Goal: Task Accomplishment & Management: Manage account settings

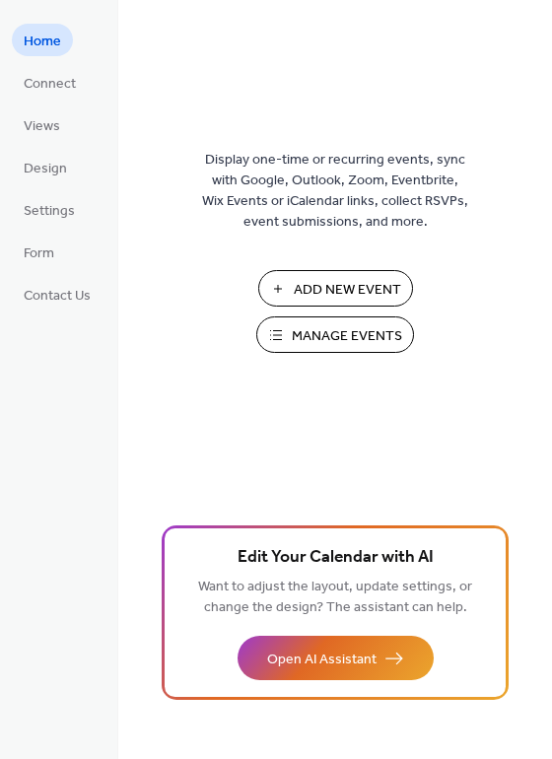
click at [326, 331] on span "Manage Events" at bounding box center [347, 336] width 110 height 21
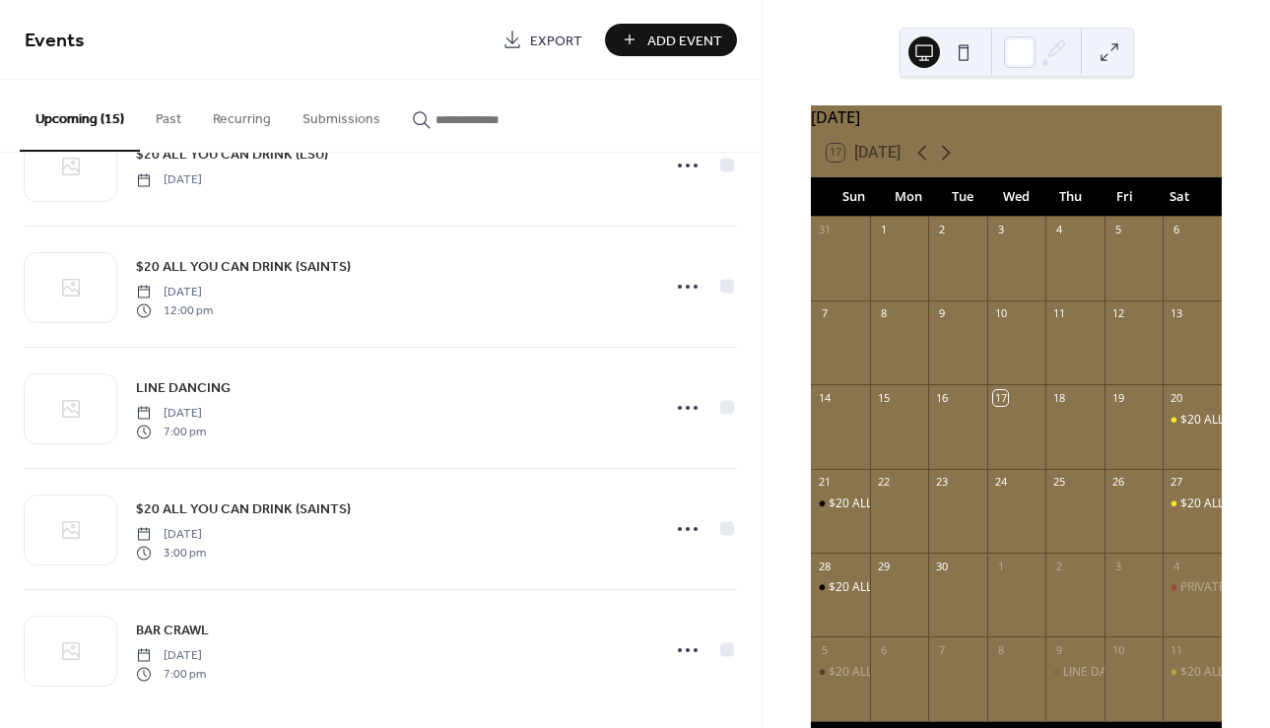
scroll to position [1301, 0]
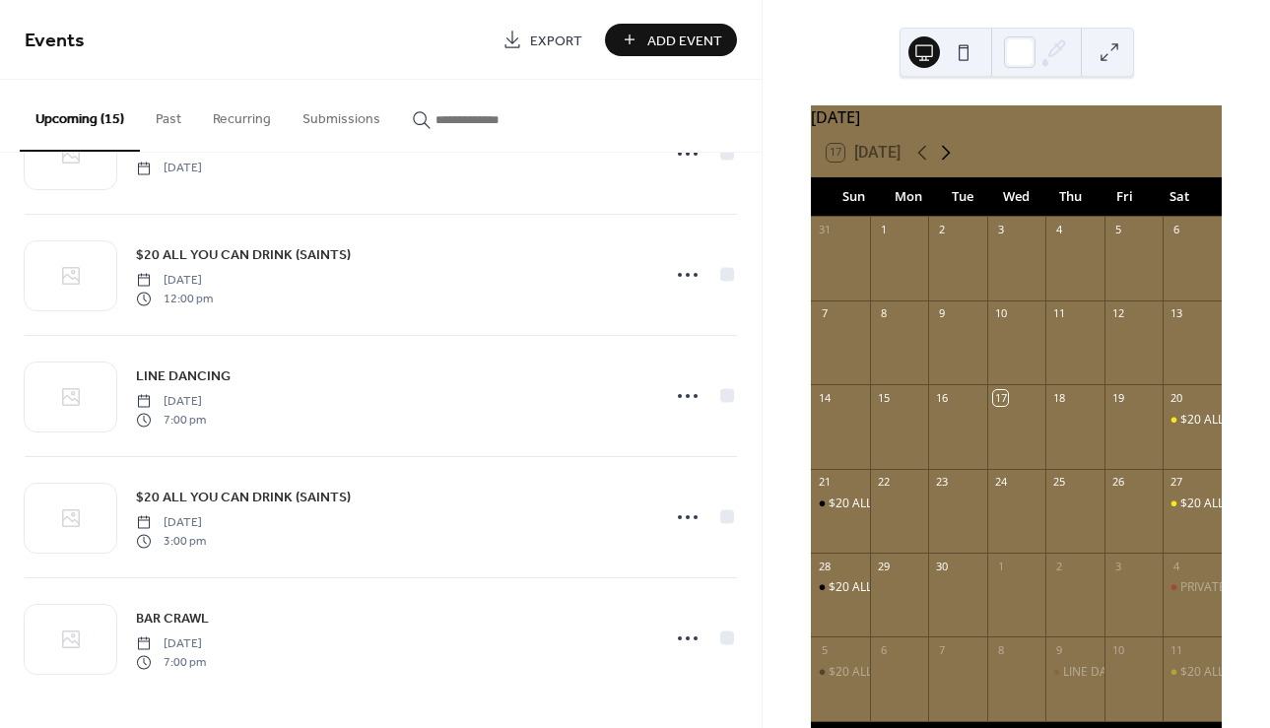
click at [948, 165] on icon at bounding box center [946, 153] width 24 height 24
click at [1181, 445] on div "$20 ALL YOU CAN DRINK (LSU)" at bounding box center [1265, 437] width 169 height 17
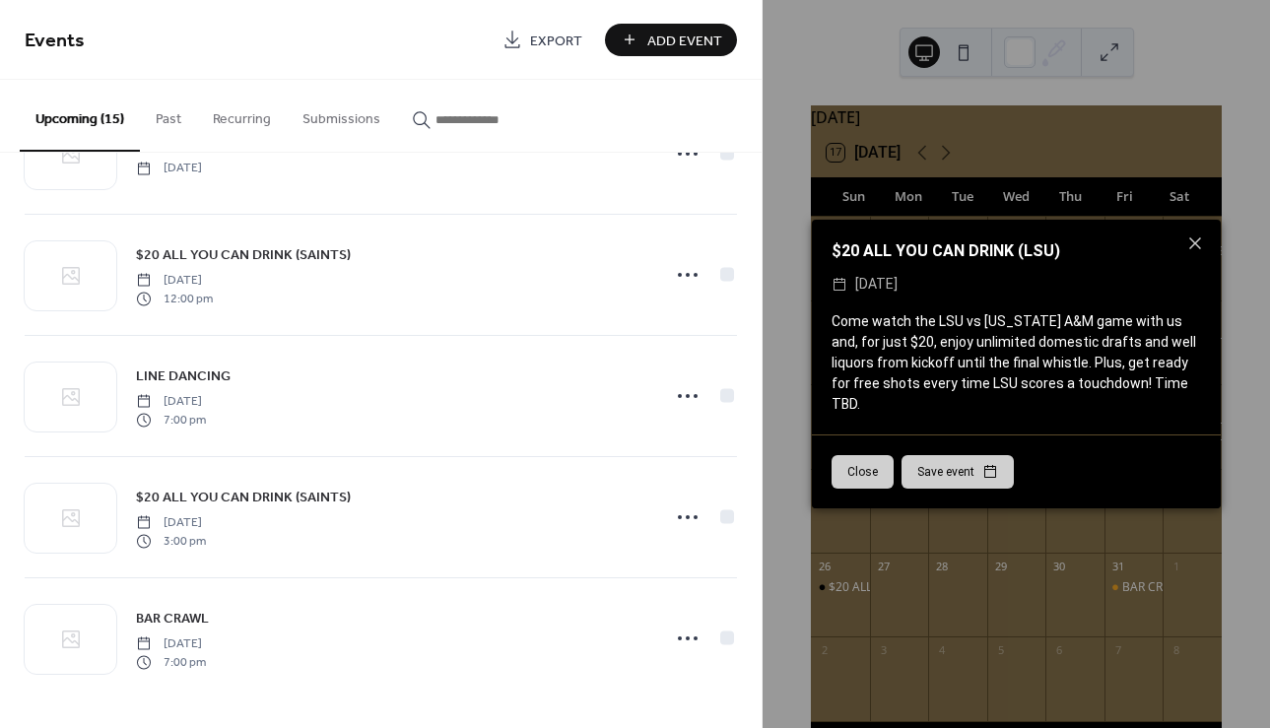
click at [877, 455] on button "Close" at bounding box center [863, 472] width 62 height 34
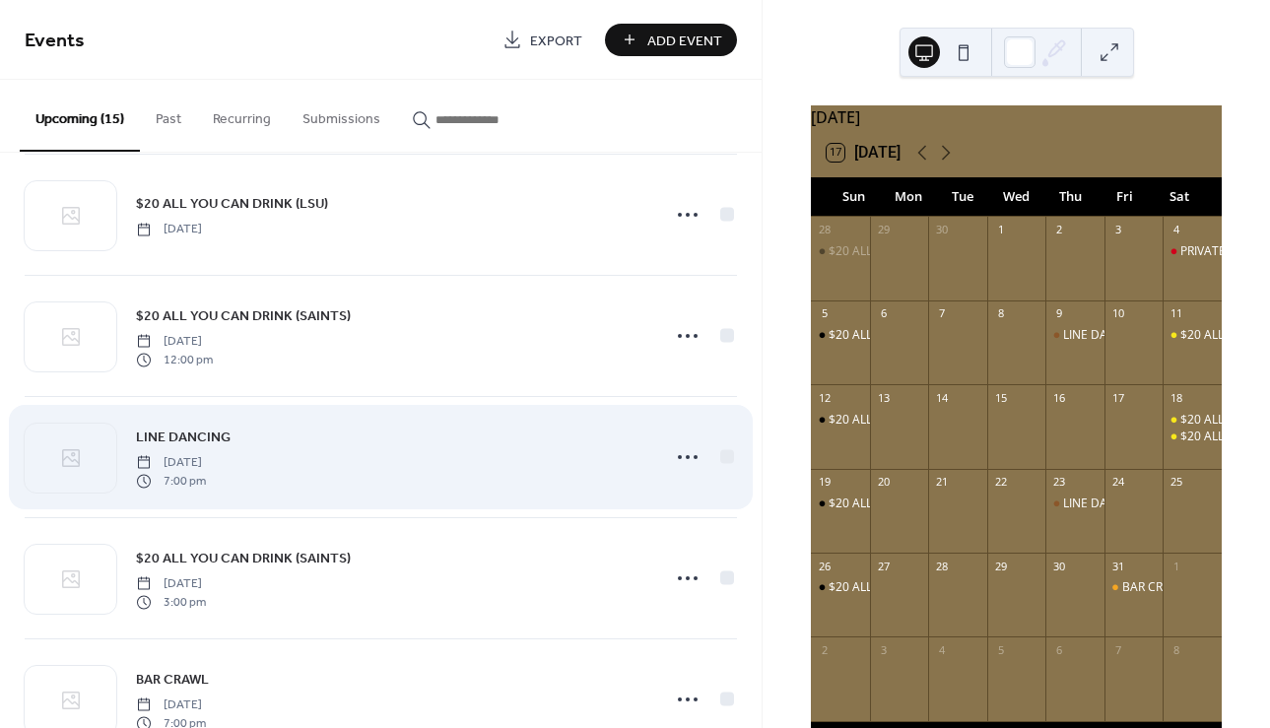
scroll to position [1239, 0]
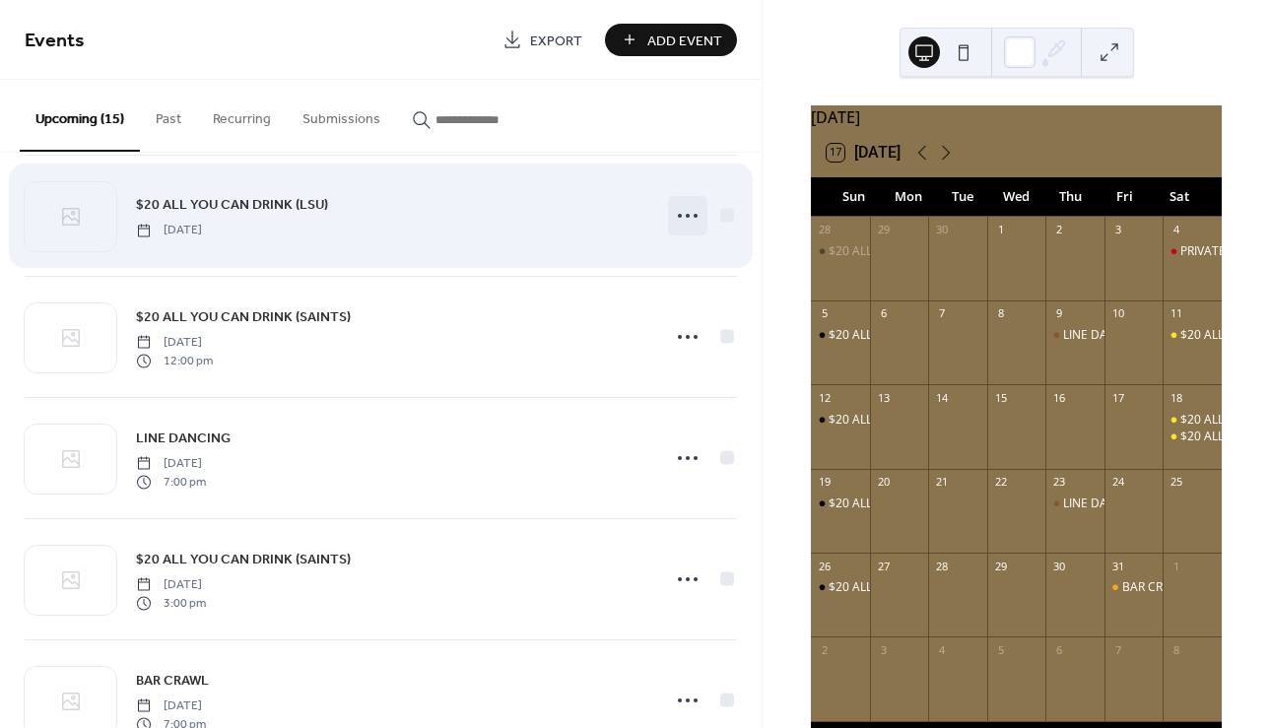
click at [680, 214] on icon at bounding box center [688, 216] width 32 height 32
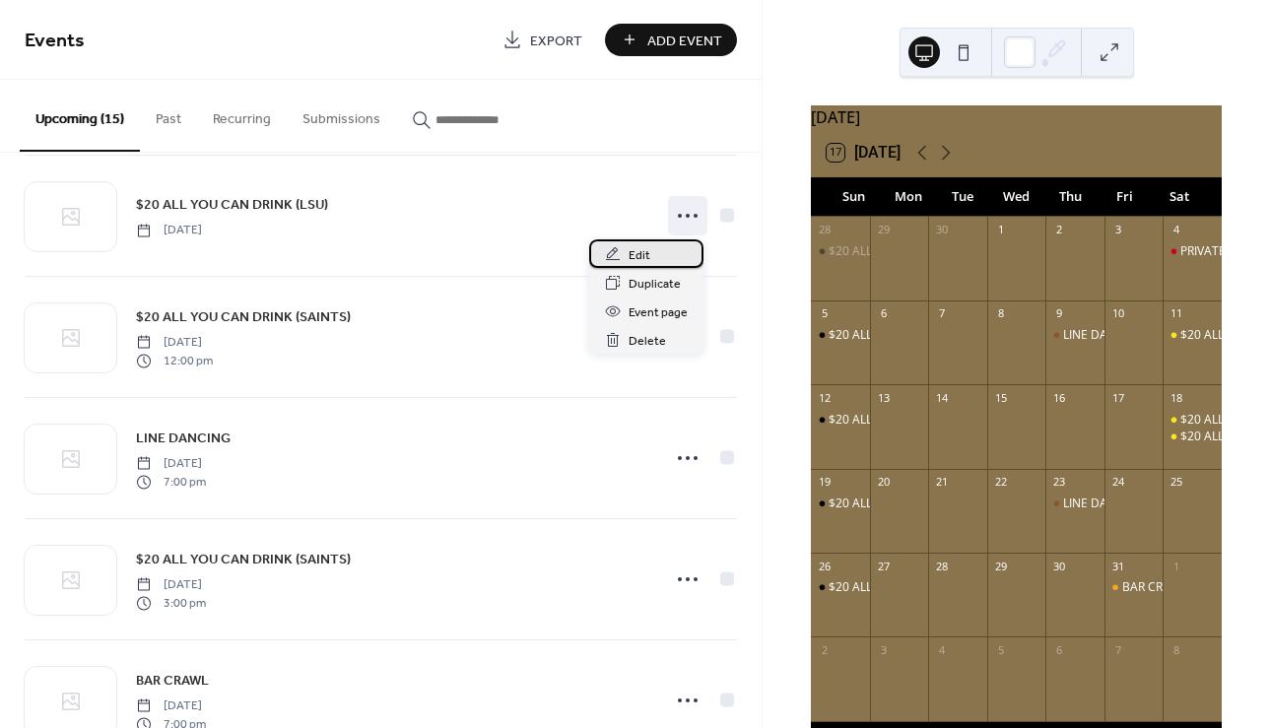
click at [644, 246] on span "Edit" at bounding box center [640, 255] width 22 height 21
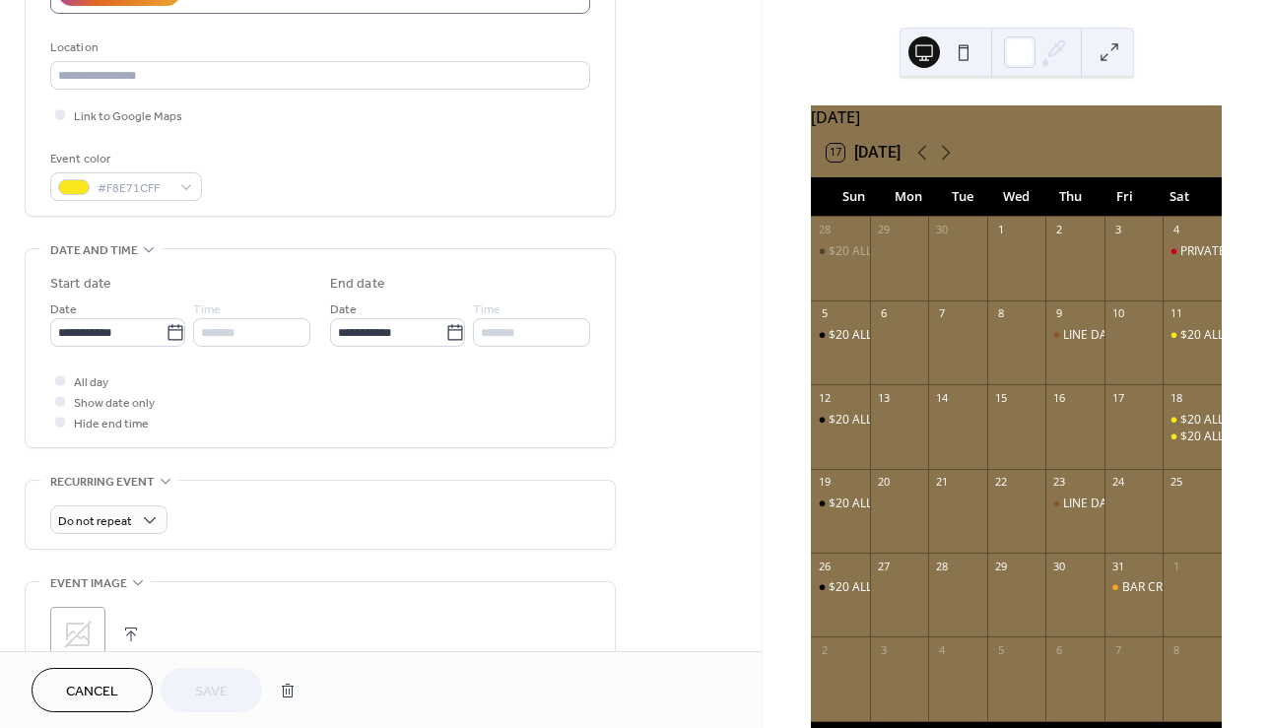
scroll to position [394, 0]
click at [169, 328] on icon at bounding box center [175, 331] width 15 height 16
click at [166, 328] on input "**********" at bounding box center [107, 331] width 115 height 29
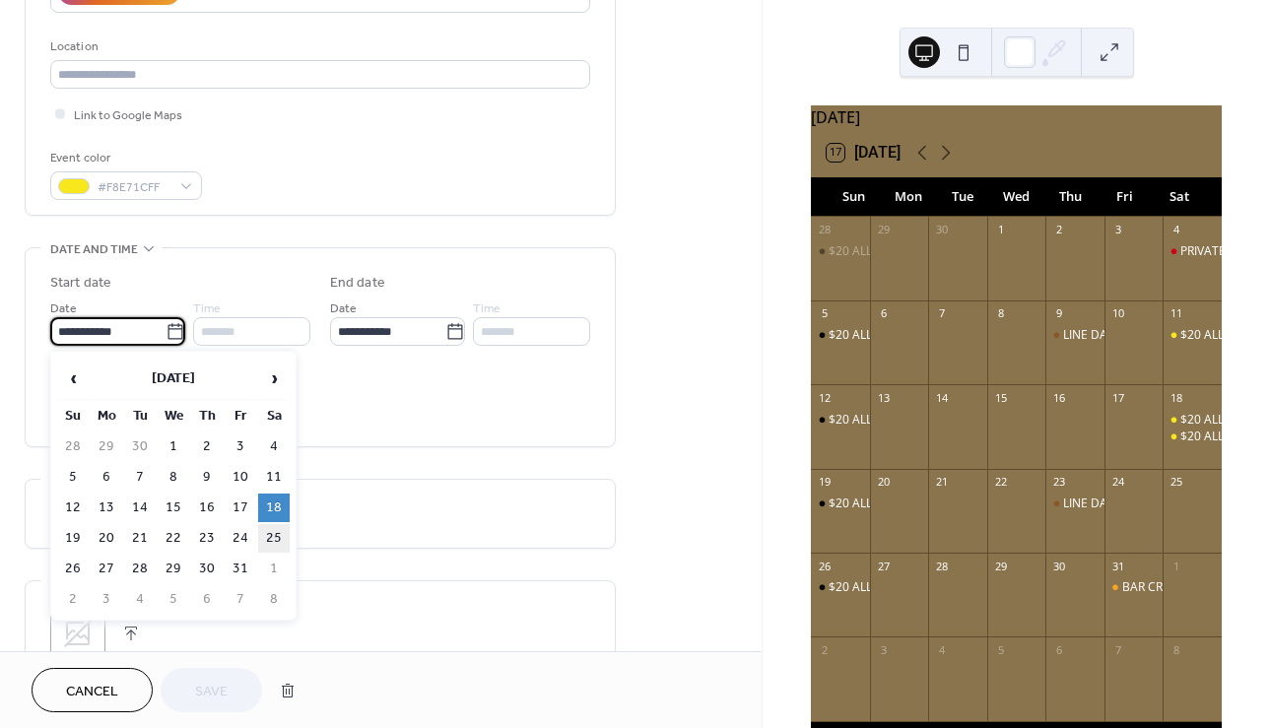
click at [270, 528] on td "25" at bounding box center [274, 538] width 32 height 29
type input "**********"
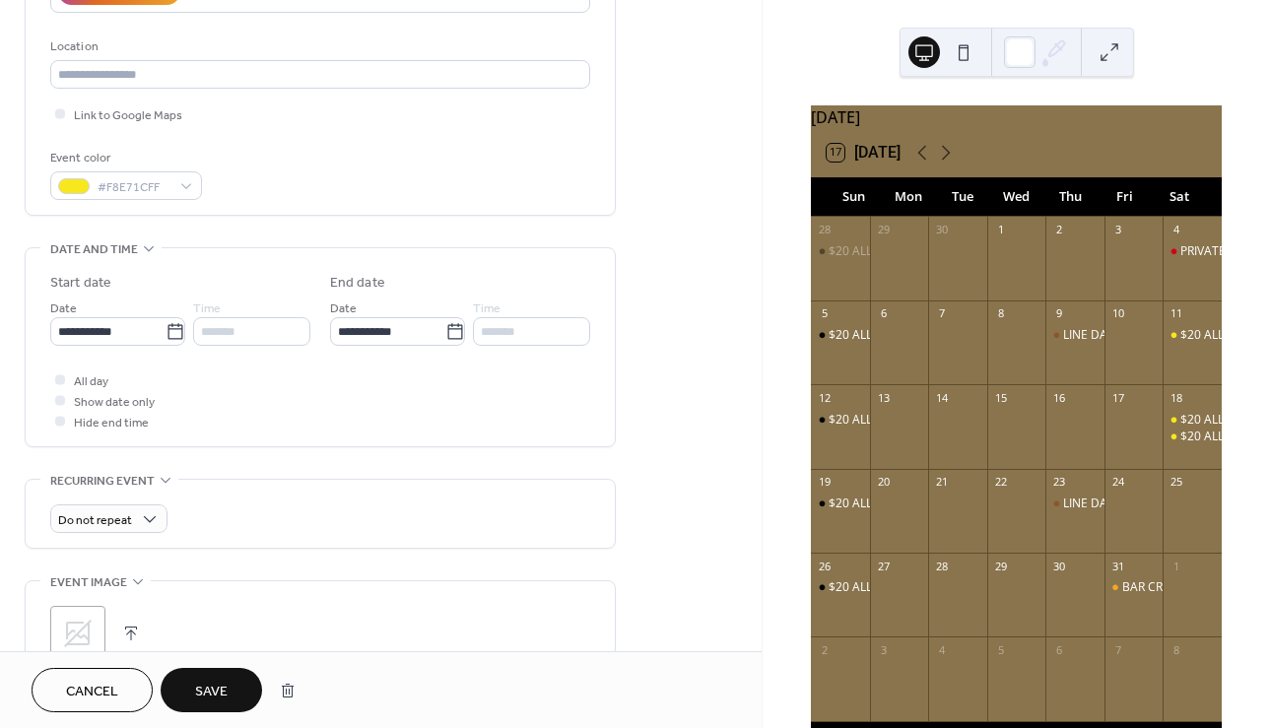
click at [319, 423] on div "All day Show date only Hide end time" at bounding box center [320, 401] width 540 height 62
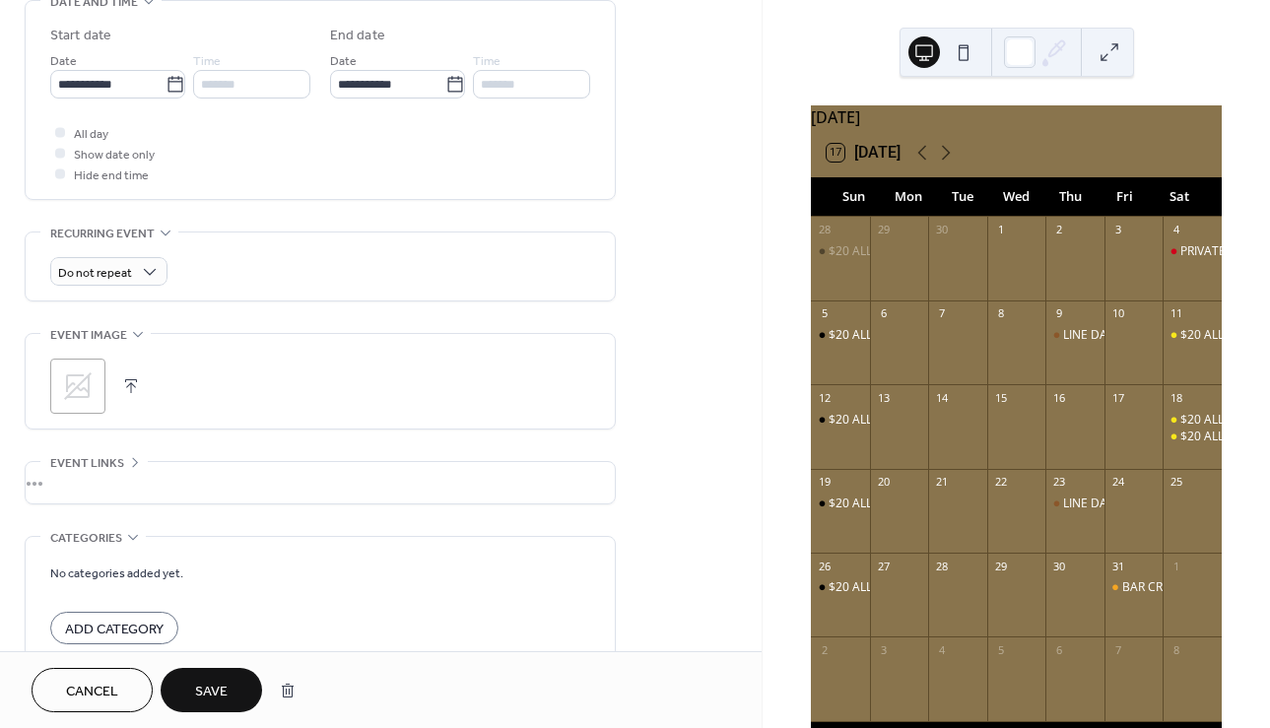
scroll to position [746, 0]
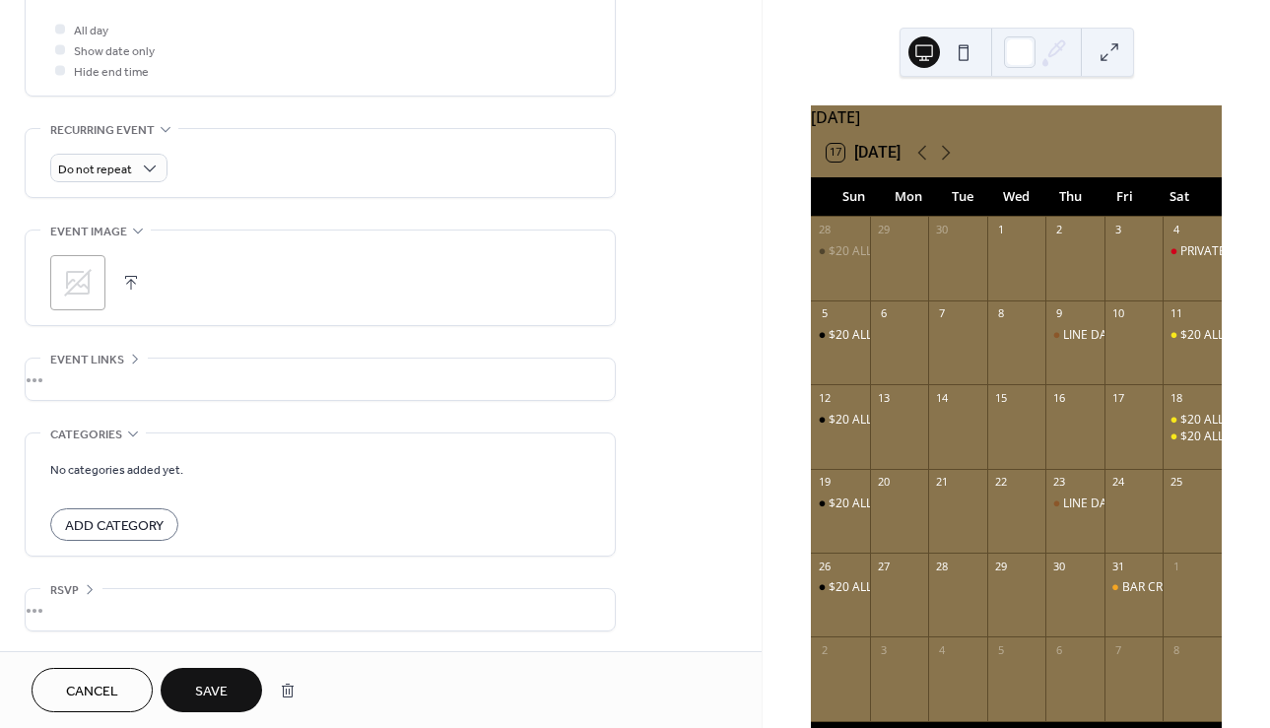
click at [208, 687] on span "Save" at bounding box center [211, 692] width 33 height 21
